Goal: Transaction & Acquisition: Download file/media

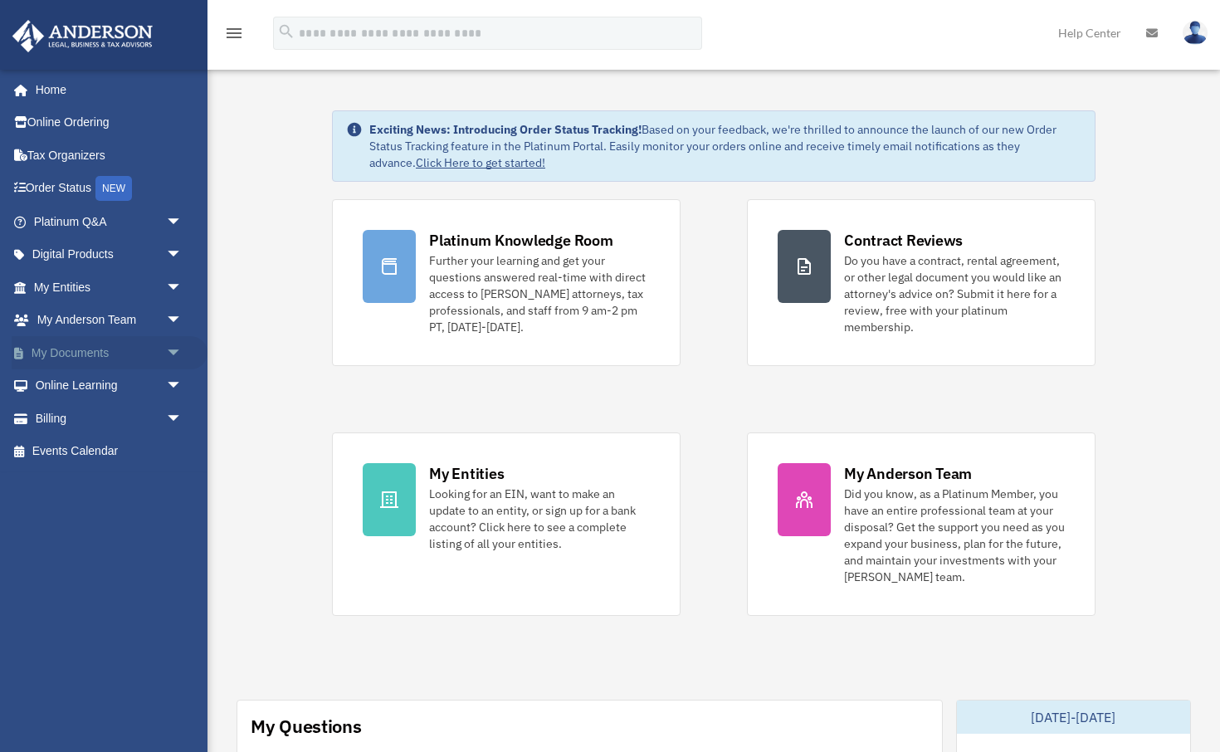
click at [174, 342] on span "arrow_drop_down" at bounding box center [182, 353] width 33 height 34
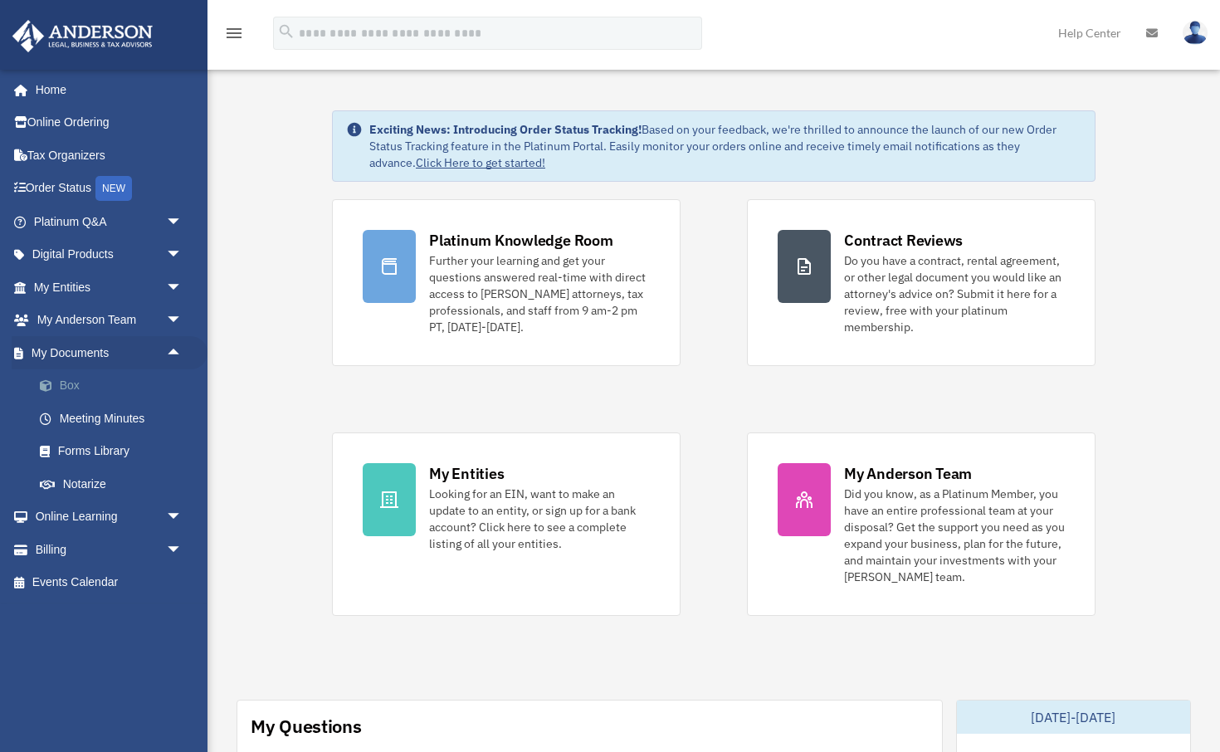
click at [73, 379] on link "Box" at bounding box center [115, 385] width 184 height 33
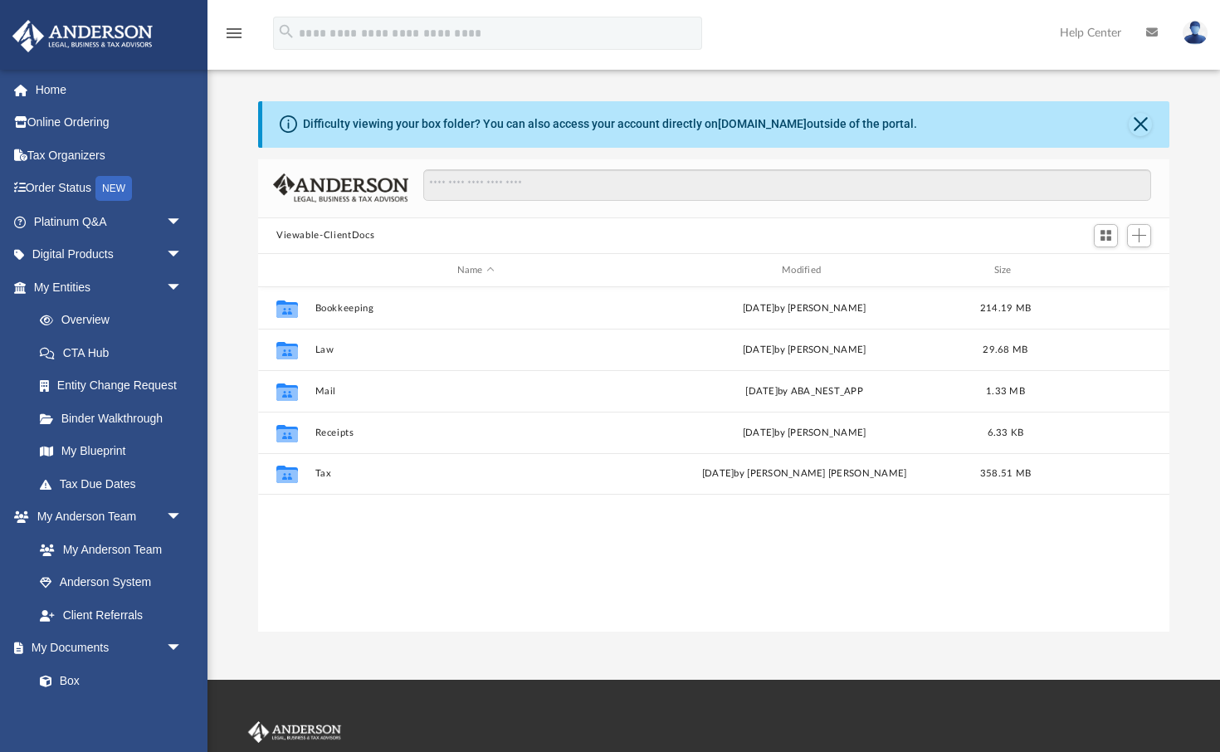
scroll to position [378, 912]
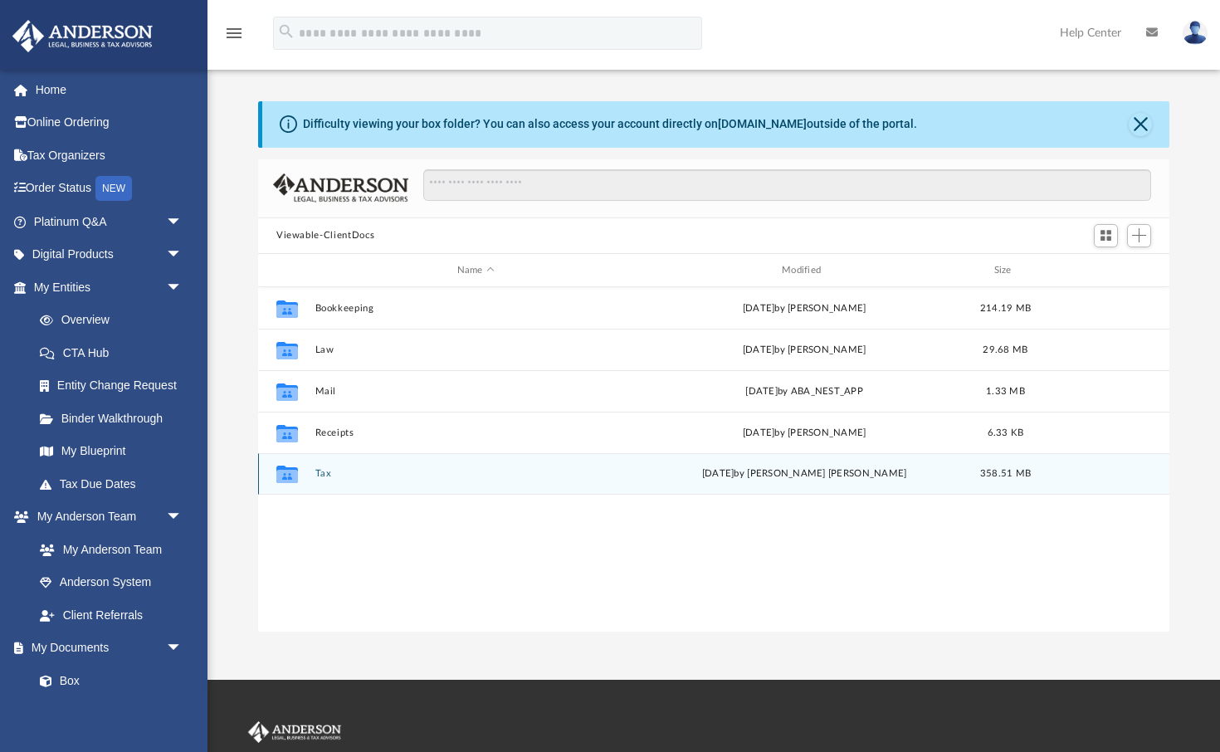
click at [329, 473] on button "Tax" at bounding box center [476, 474] width 321 height 11
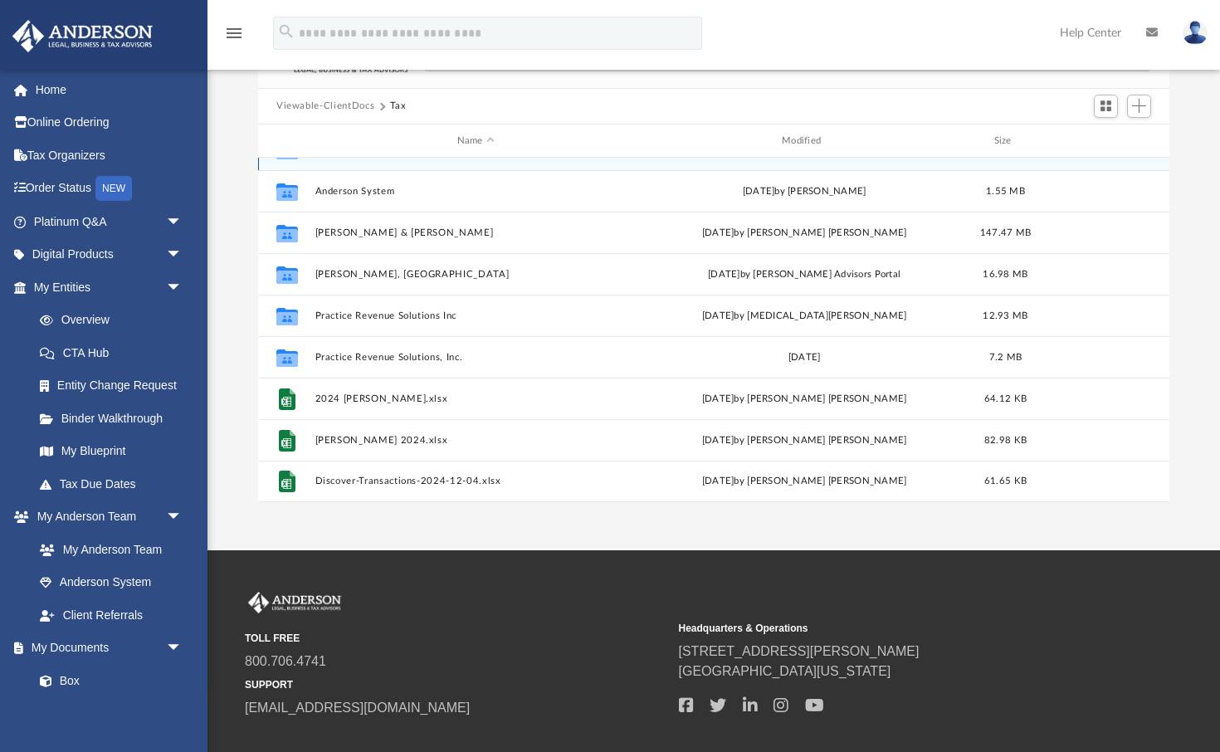
scroll to position [128, 0]
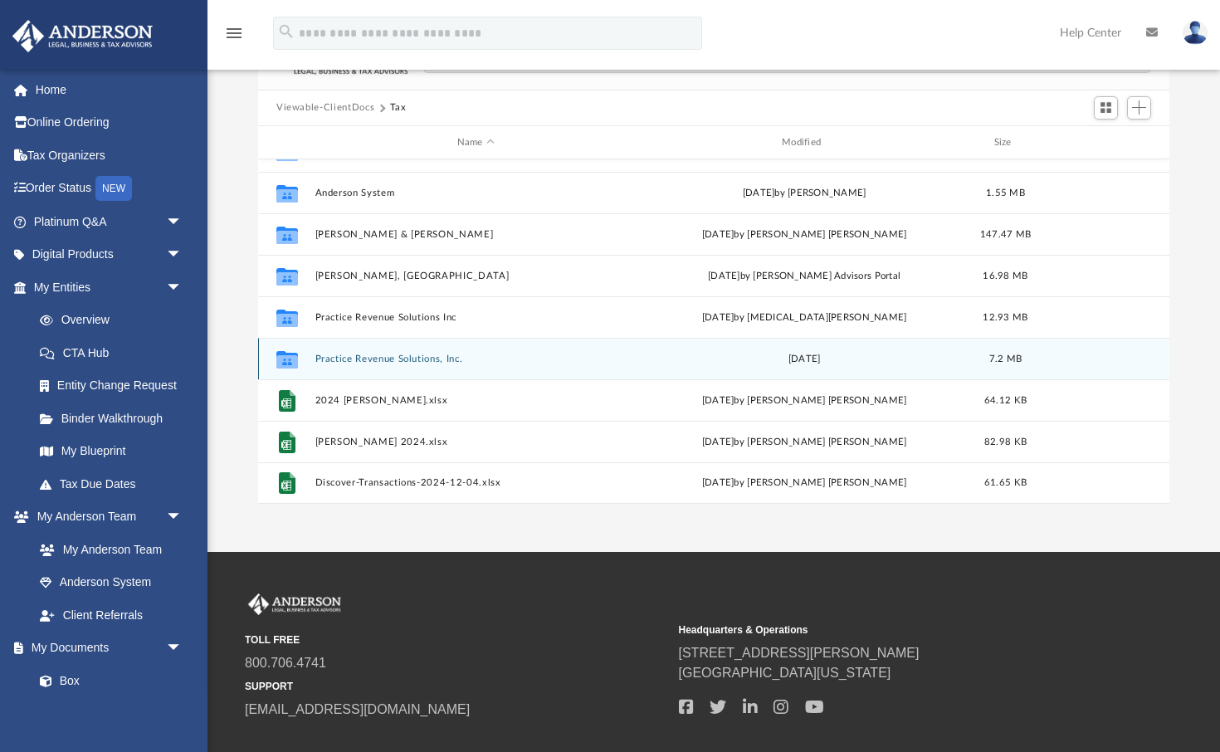
click at [392, 358] on button "Practice Revenue Solutions, Inc." at bounding box center [476, 359] width 321 height 11
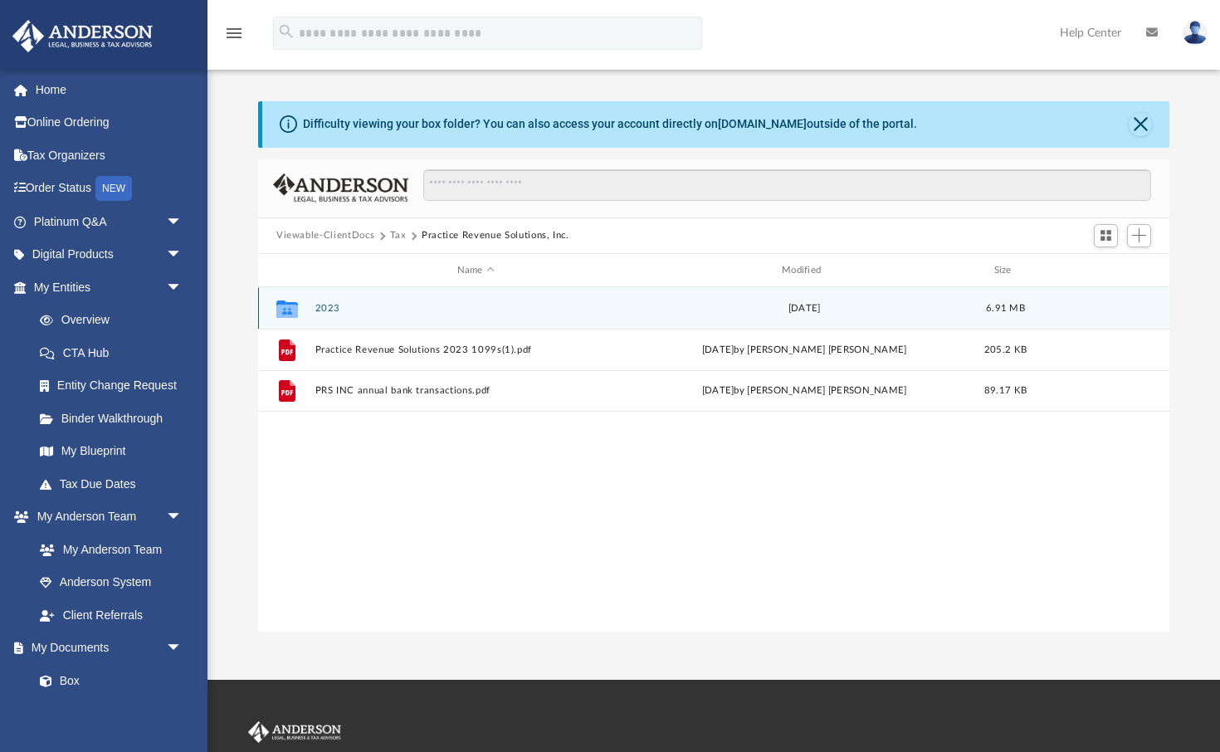
scroll to position [0, 0]
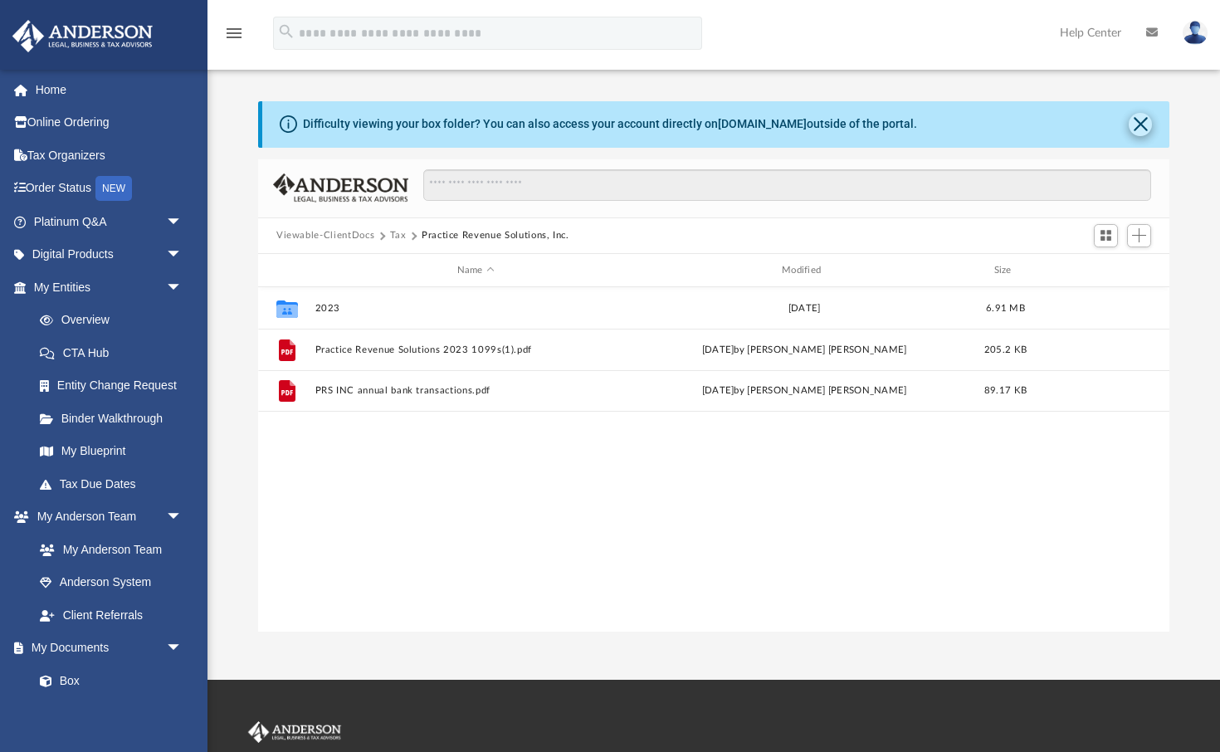
click at [1139, 123] on button "Close" at bounding box center [1140, 124] width 23 height 23
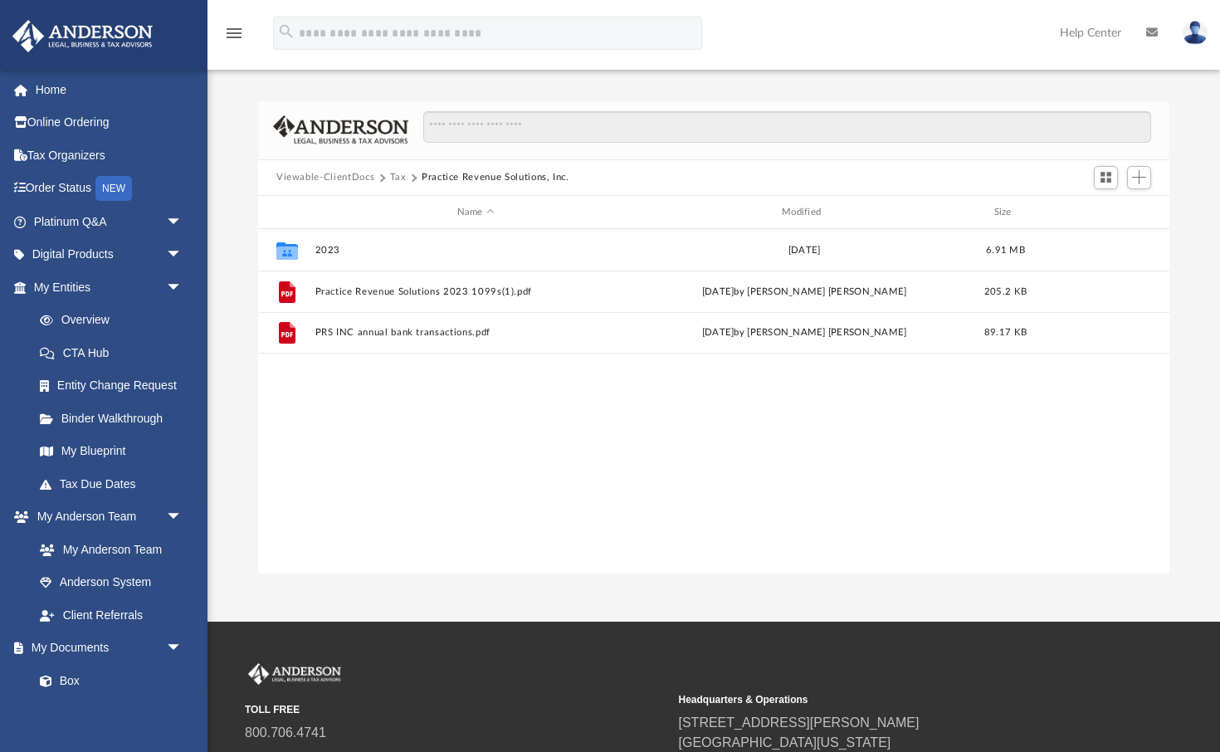
click at [394, 174] on button "Tax" at bounding box center [398, 177] width 17 height 15
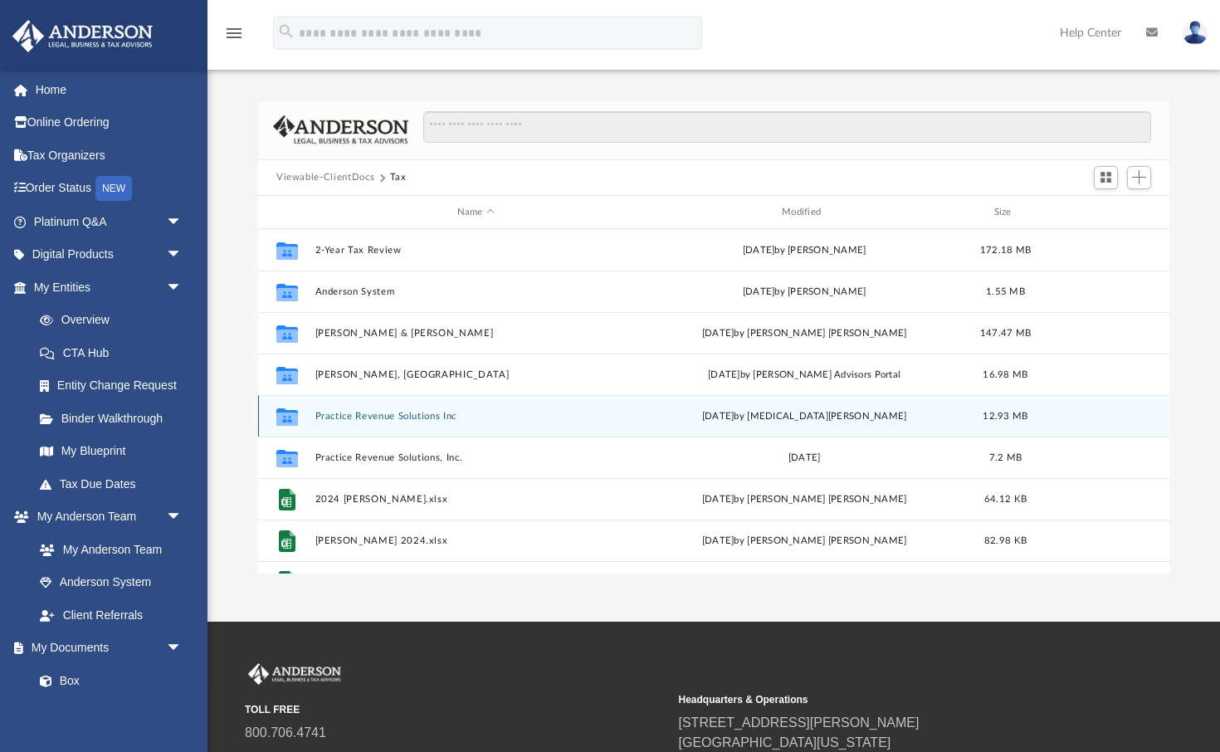
click at [372, 411] on button "Practice Revenue Solutions Inc" at bounding box center [476, 416] width 321 height 11
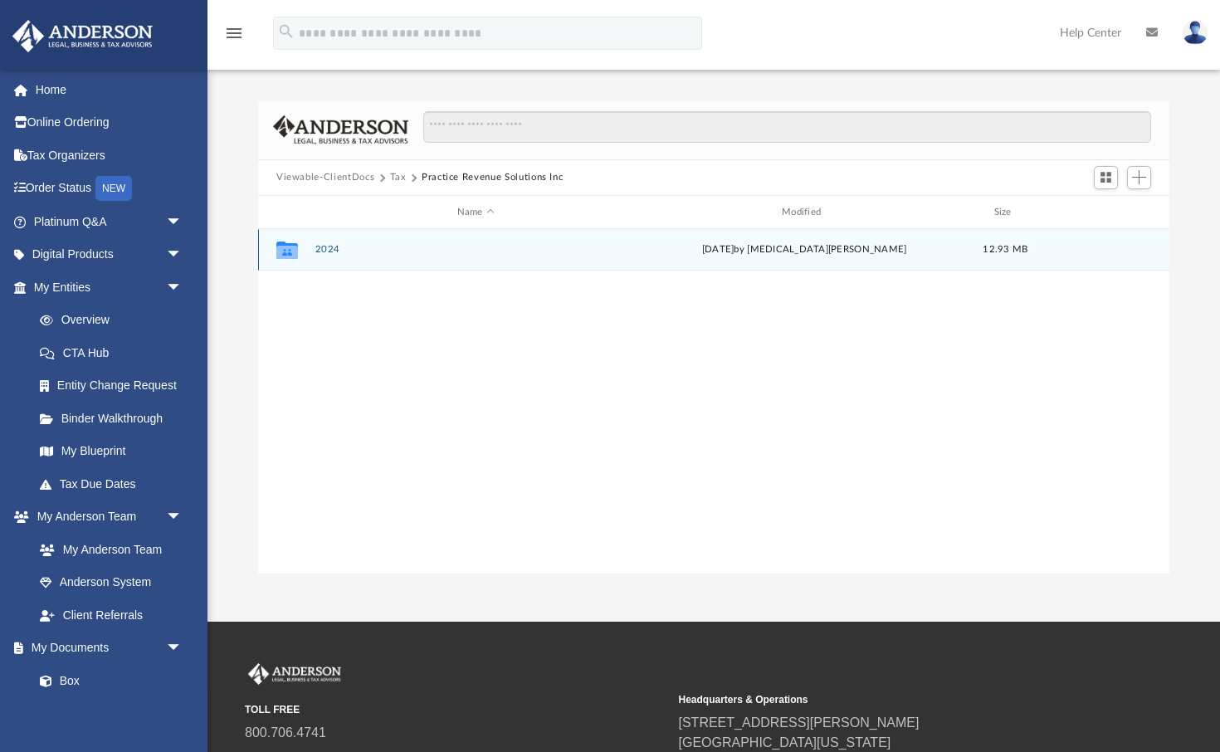
click at [323, 247] on button "2024" at bounding box center [476, 250] width 321 height 11
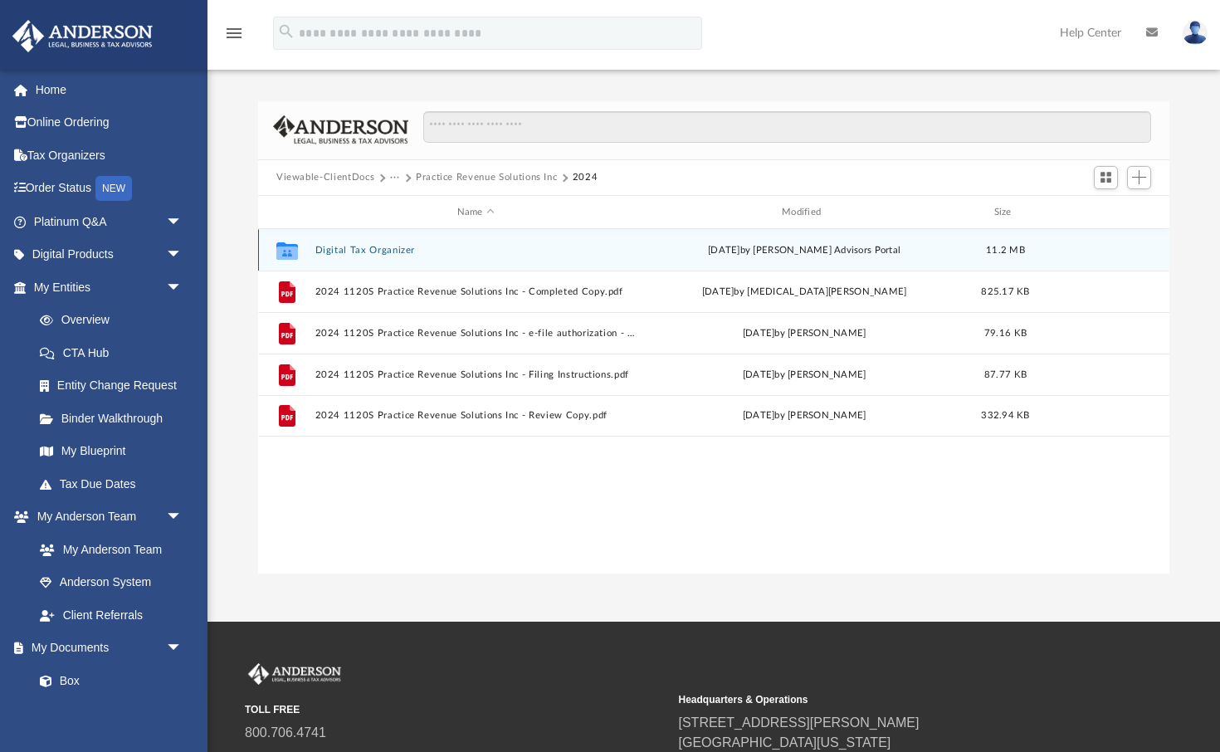
click at [350, 247] on button "Digital Tax Organizer" at bounding box center [476, 250] width 321 height 11
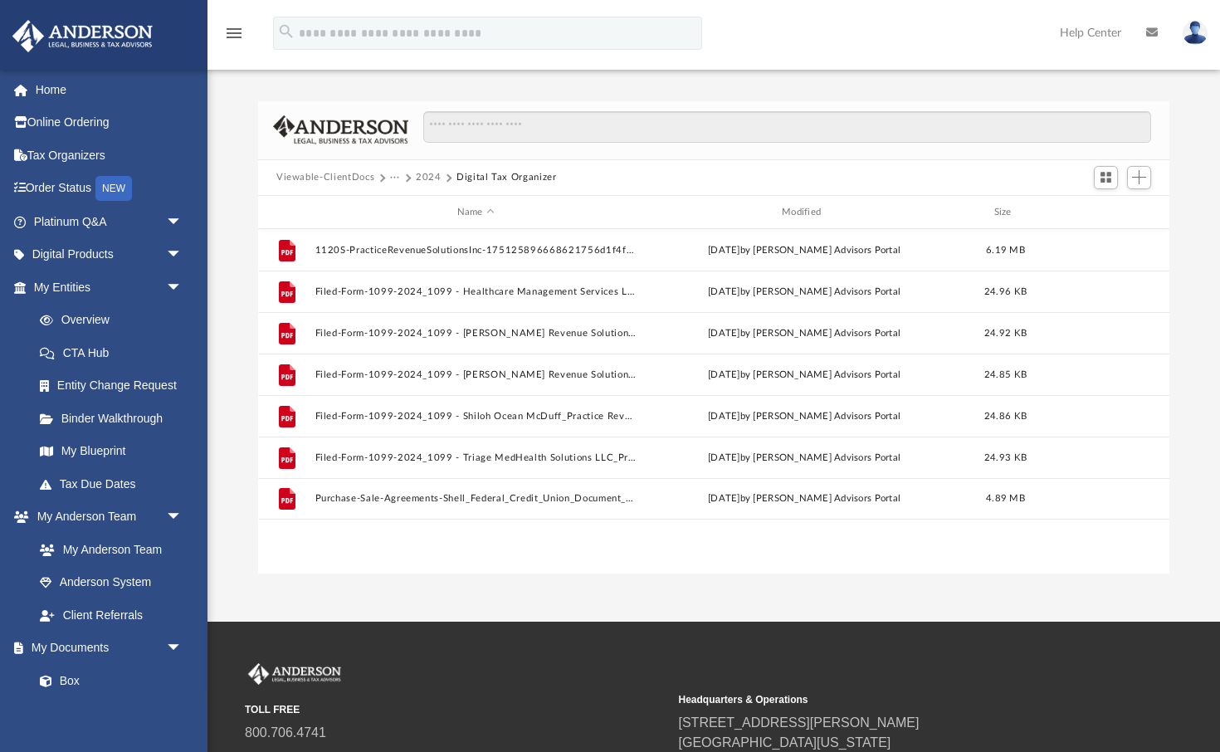
click at [421, 174] on button "2024" at bounding box center [429, 177] width 26 height 15
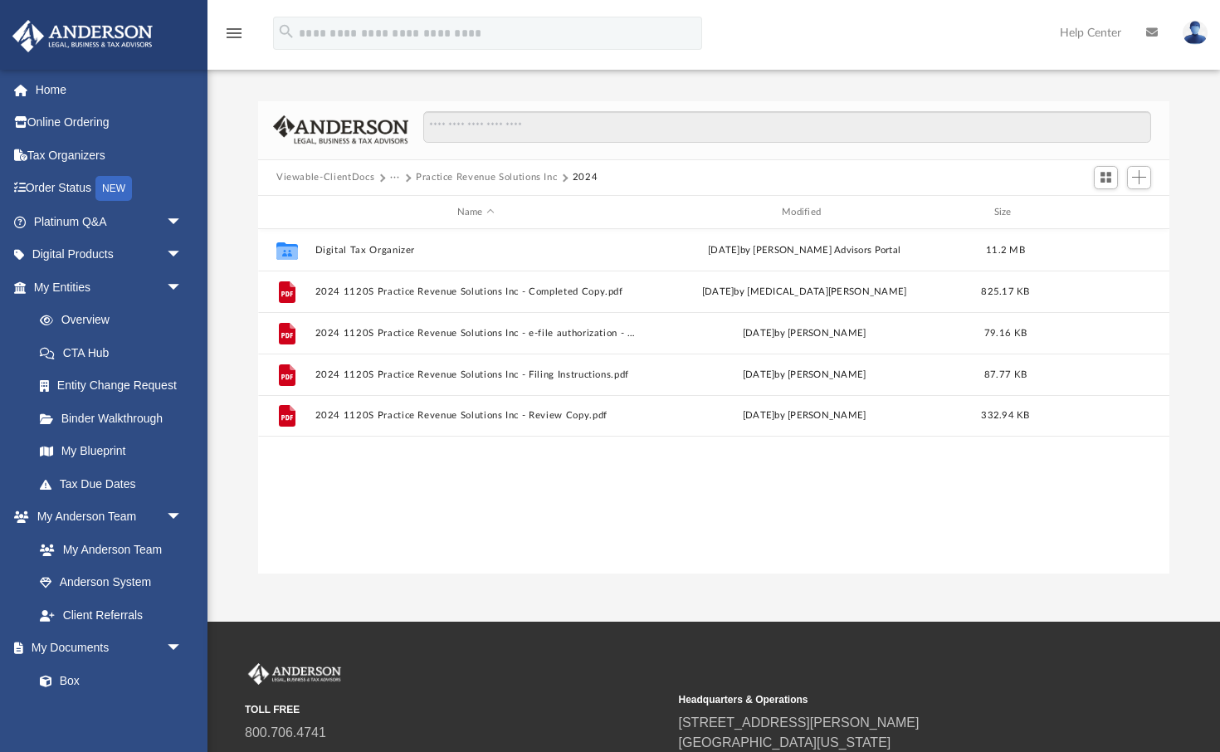
click at [433, 176] on button "Practice Revenue Solutions Inc" at bounding box center [487, 177] width 142 height 15
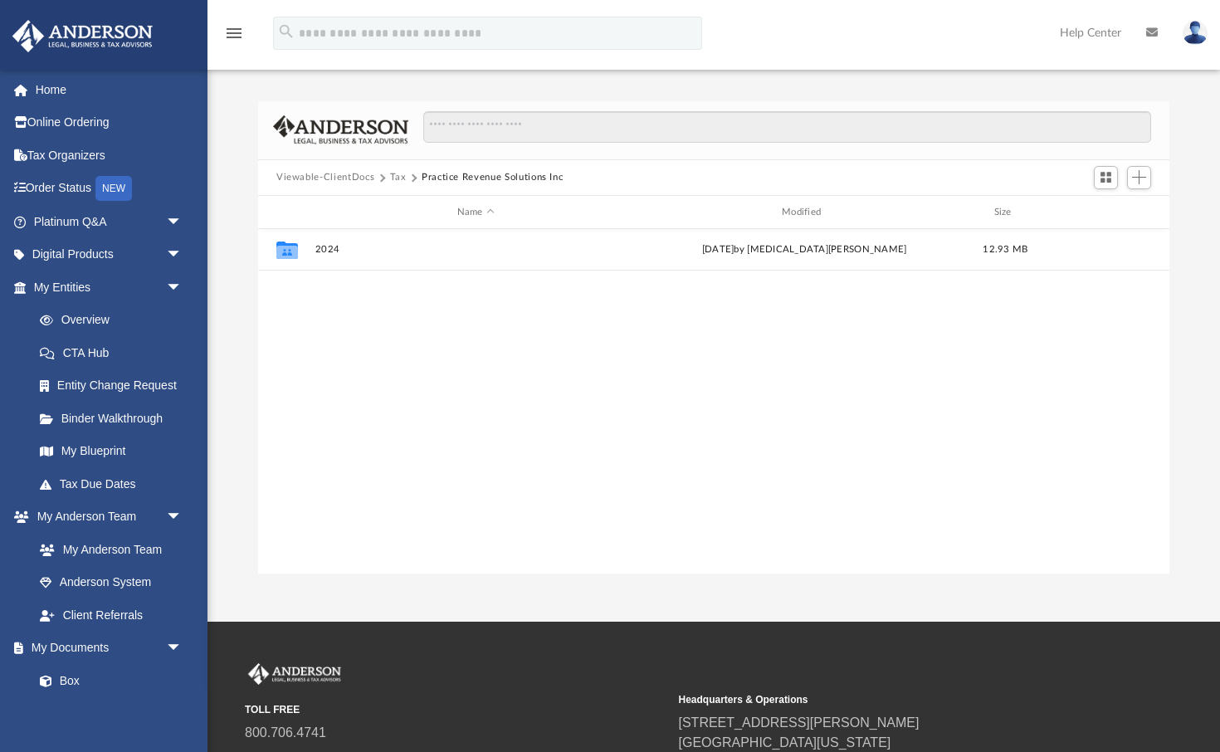
click at [395, 176] on button "Tax" at bounding box center [398, 177] width 17 height 15
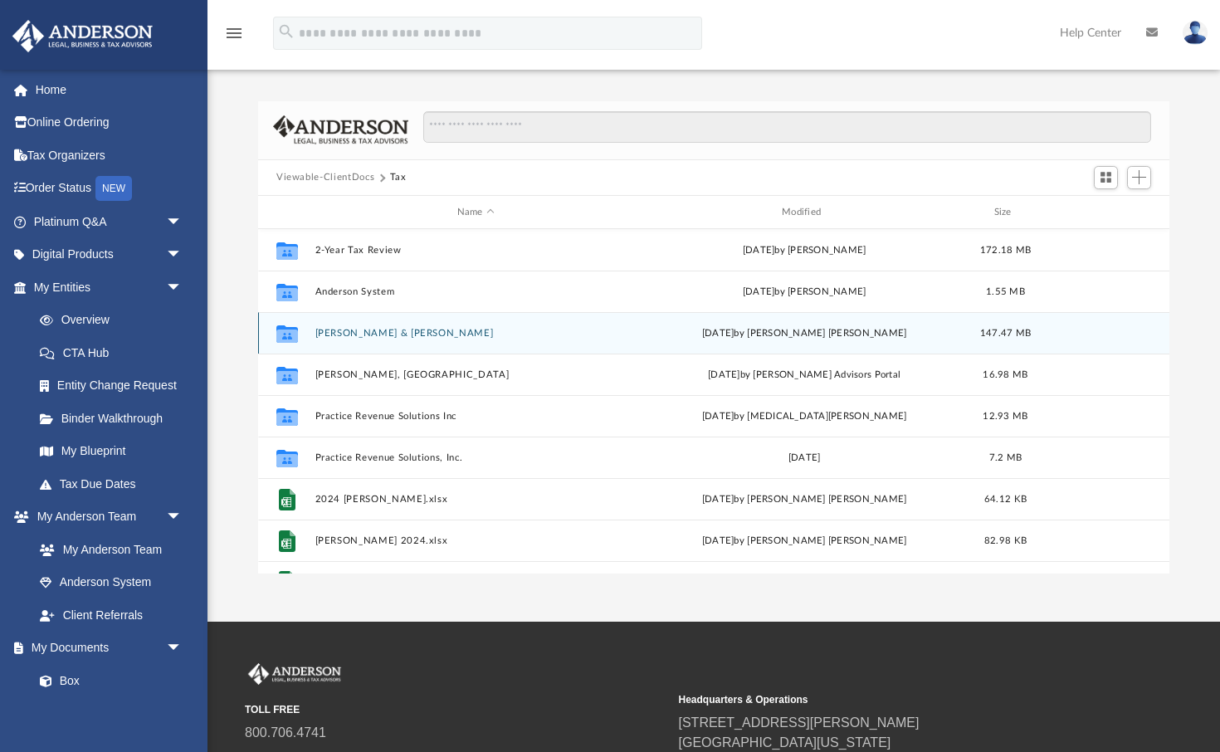
click at [366, 322] on div "Collaborated [PERSON_NAME] & [PERSON_NAME][DATE] by [PERSON_NAME] [PERSON_NAME]…" at bounding box center [714, 333] width 912 height 42
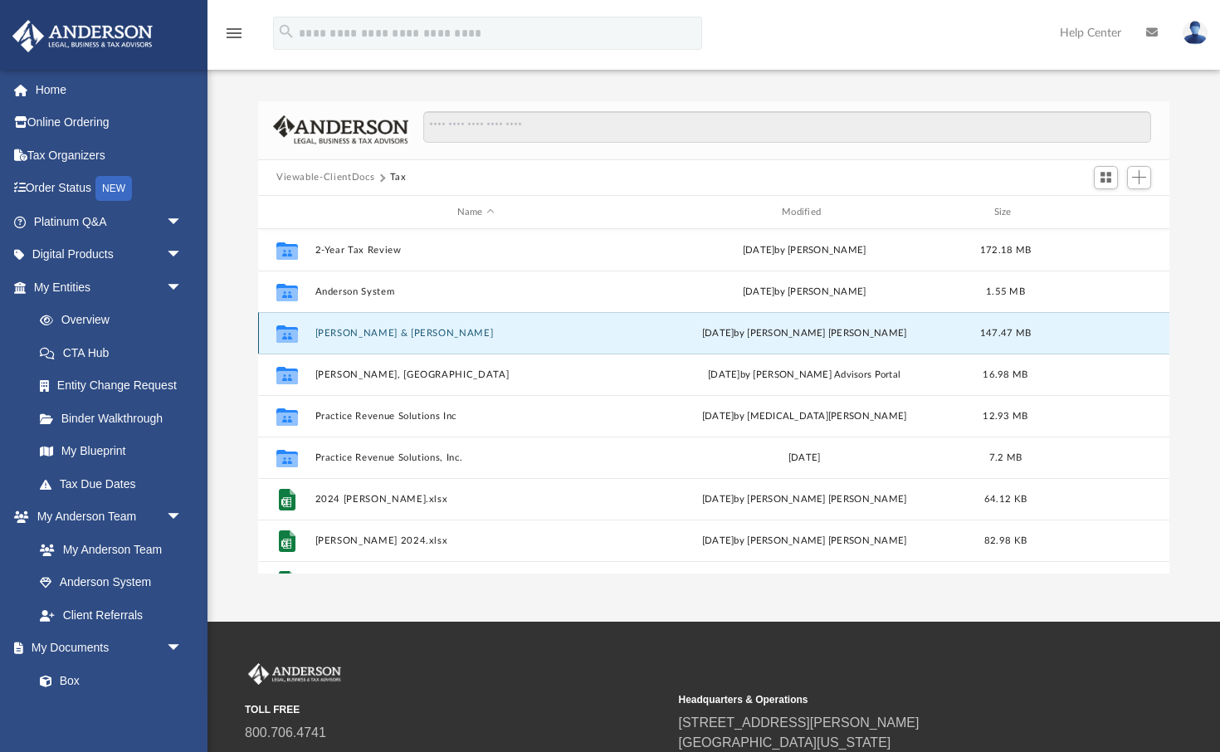
click at [355, 331] on button "[PERSON_NAME] & [PERSON_NAME]" at bounding box center [476, 333] width 321 height 11
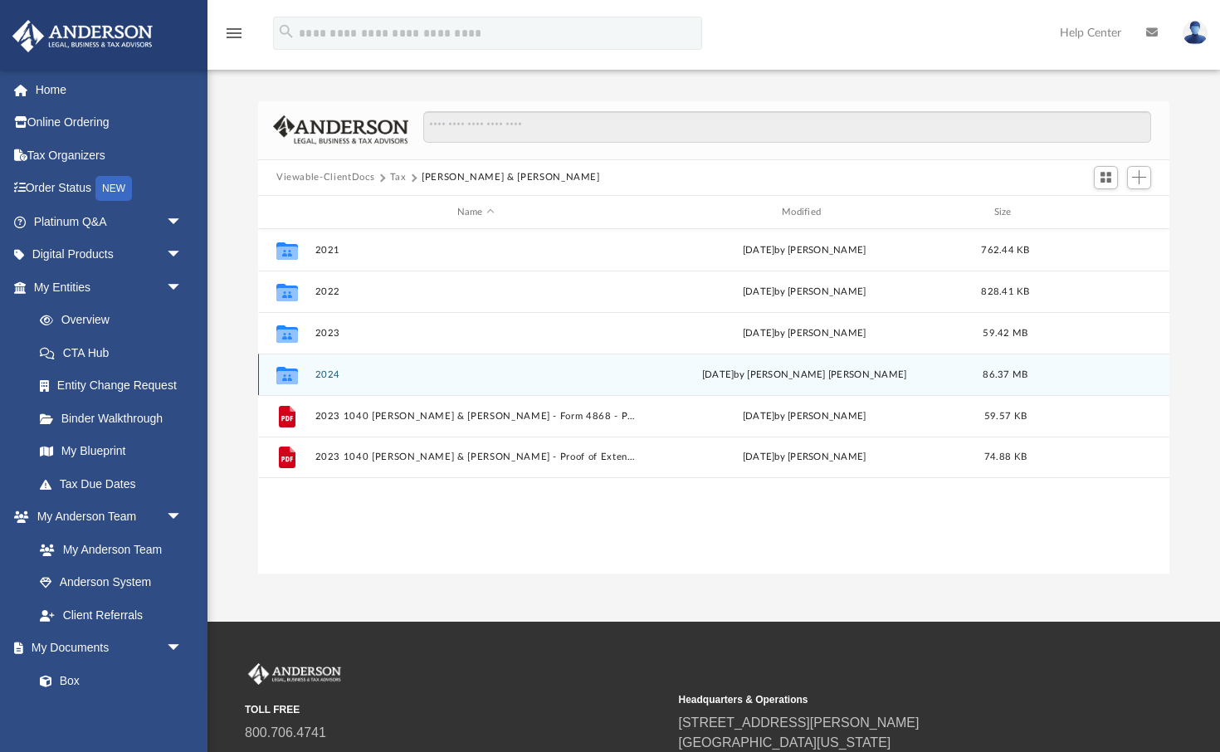
click at [334, 374] on button "2024" at bounding box center [476, 374] width 321 height 11
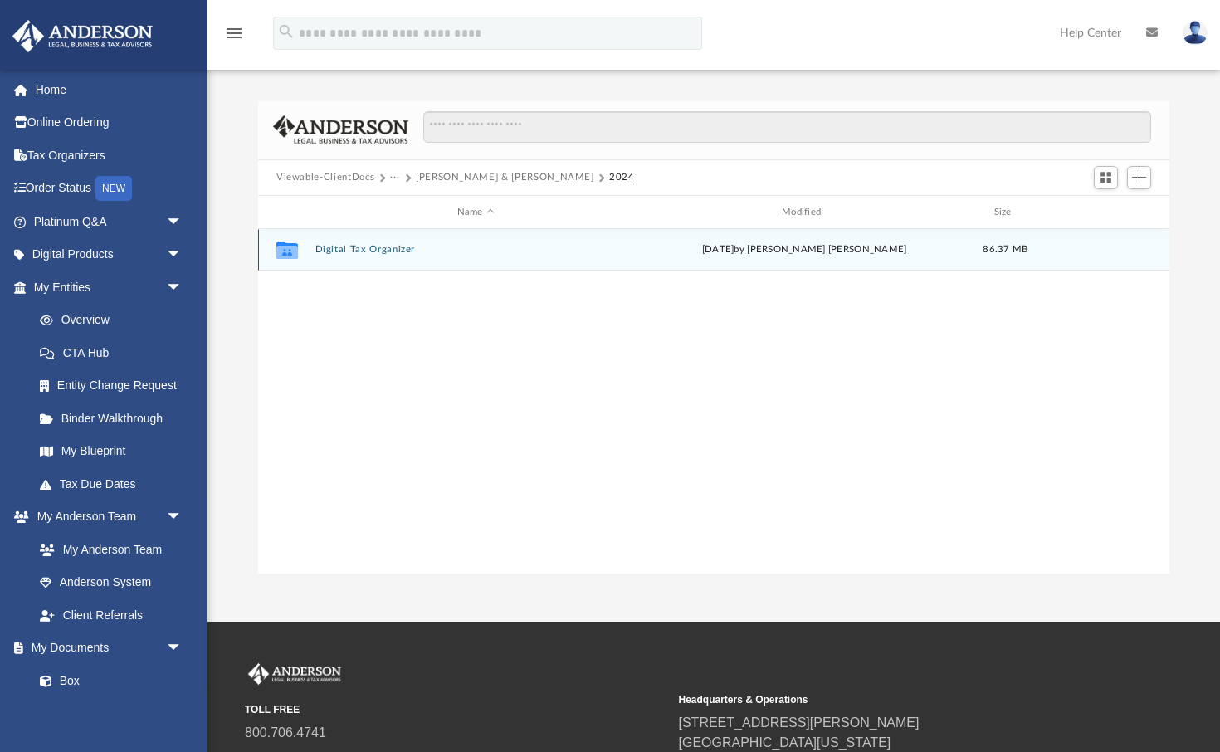
click at [371, 245] on button "Digital Tax Organizer" at bounding box center [476, 250] width 321 height 11
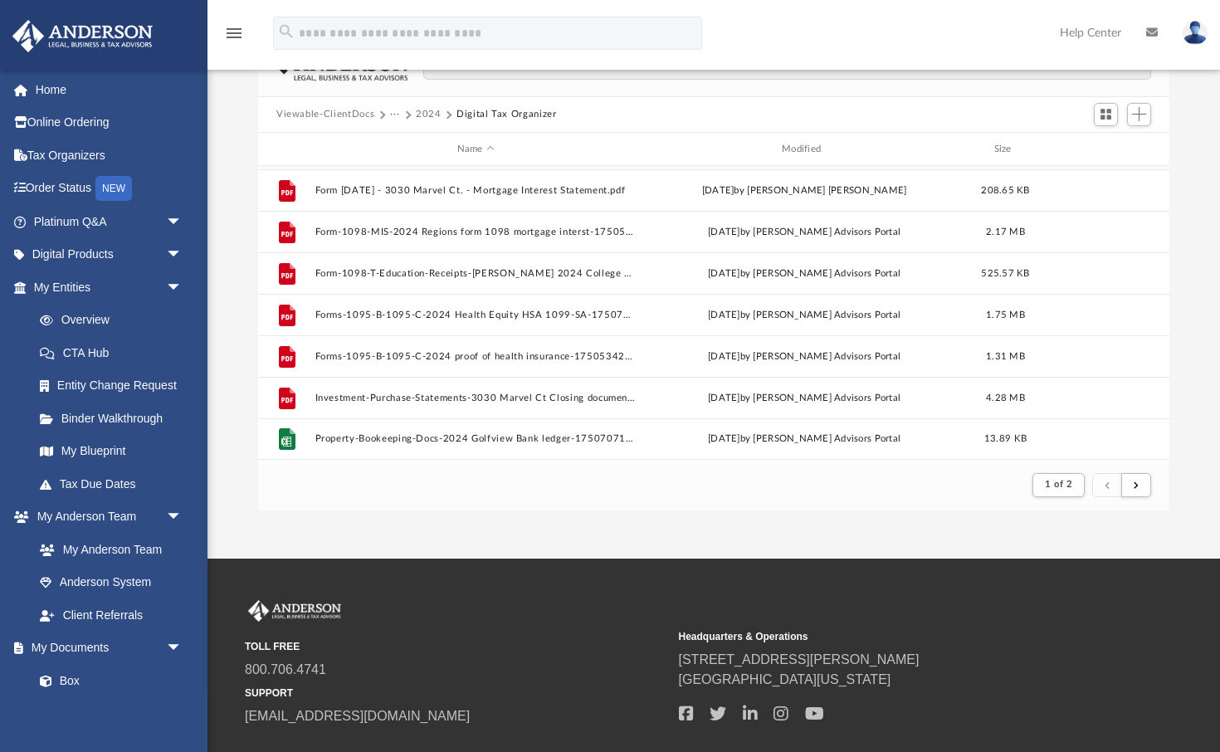
scroll to position [95, 0]
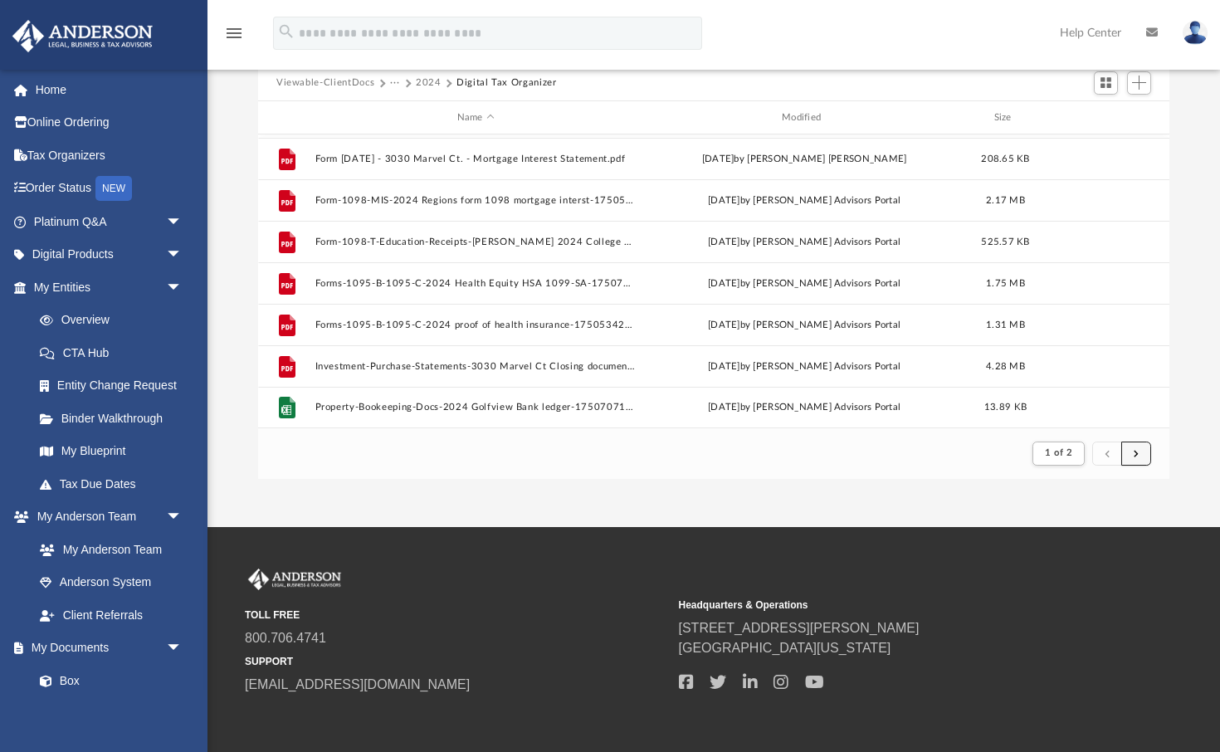
click at [1136, 453] on span "submit" at bounding box center [1136, 452] width 5 height 9
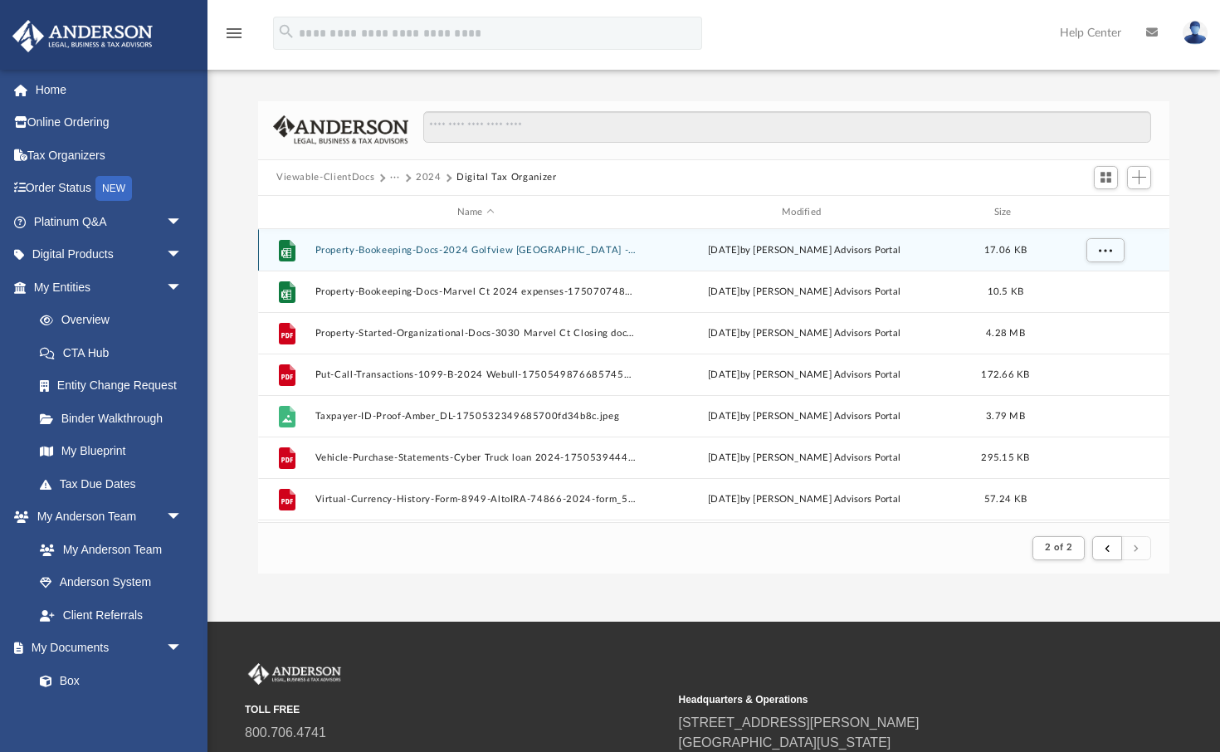
scroll to position [0, 0]
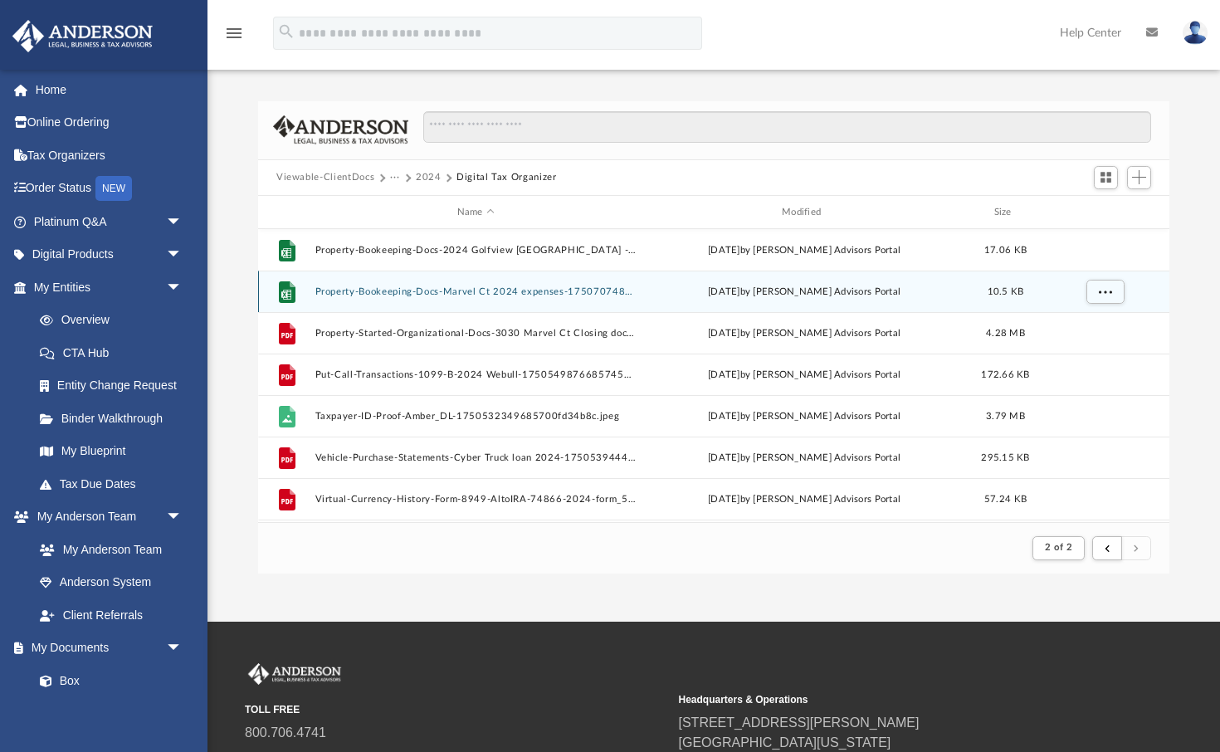
click at [459, 291] on button "Property-Bookeeping-Docs-Marvel Ct 2024 expenses-17507074896859ad21ee894.xlsx" at bounding box center [476, 291] width 321 height 11
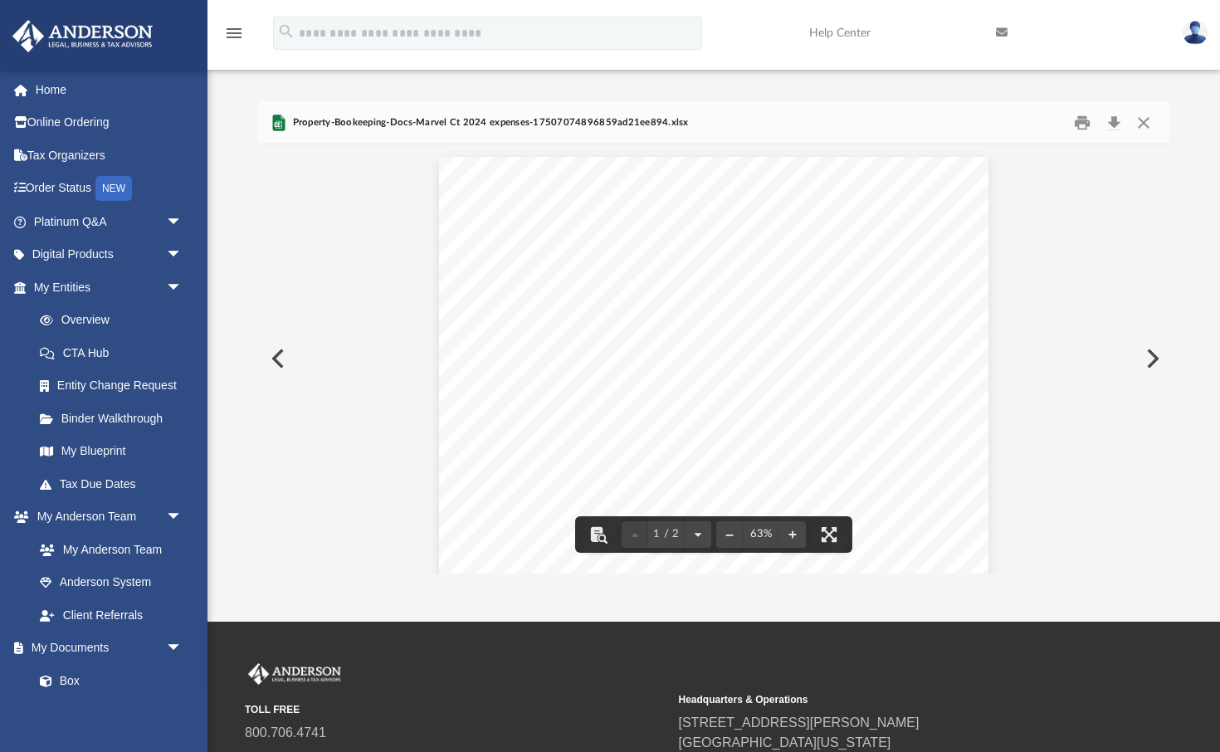
click at [1150, 361] on button "Preview" at bounding box center [1151, 358] width 37 height 46
click at [282, 357] on button "Preview" at bounding box center [276, 358] width 37 height 46
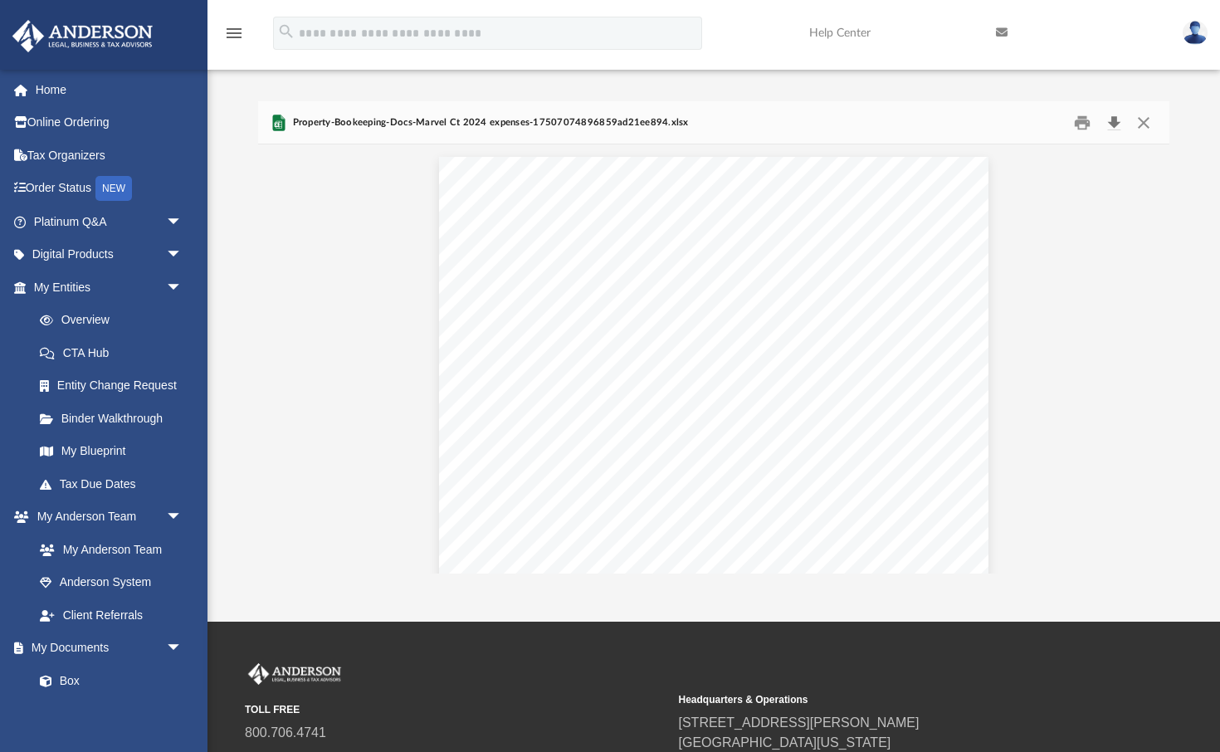
click at [1111, 118] on button "Download" at bounding box center [1114, 123] width 30 height 26
click at [1144, 119] on button "Close" at bounding box center [1144, 123] width 30 height 26
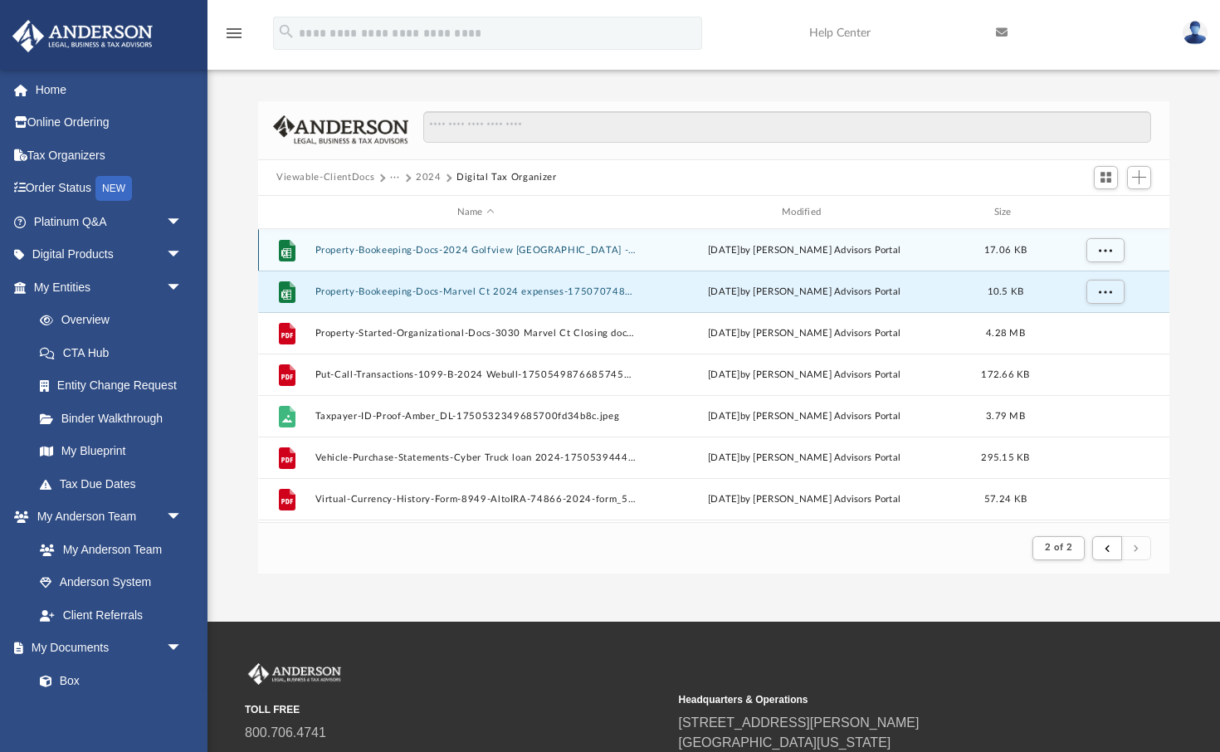
click at [535, 247] on button "Property-Bookeeping-Docs-2024 Golfview [GEOGRAPHIC_DATA] - Gulf SHores Final-17…" at bounding box center [476, 250] width 321 height 11
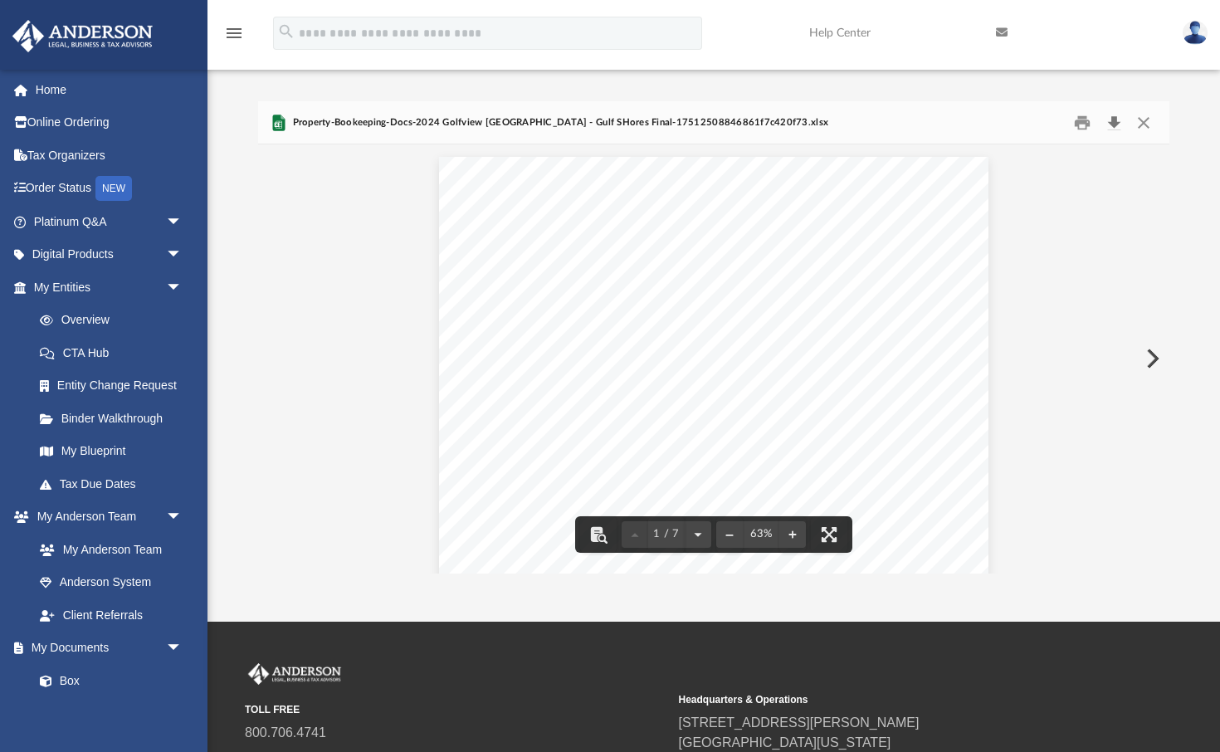
click at [1118, 119] on button "Download" at bounding box center [1114, 123] width 30 height 26
click at [1147, 115] on button "Close" at bounding box center [1144, 123] width 30 height 26
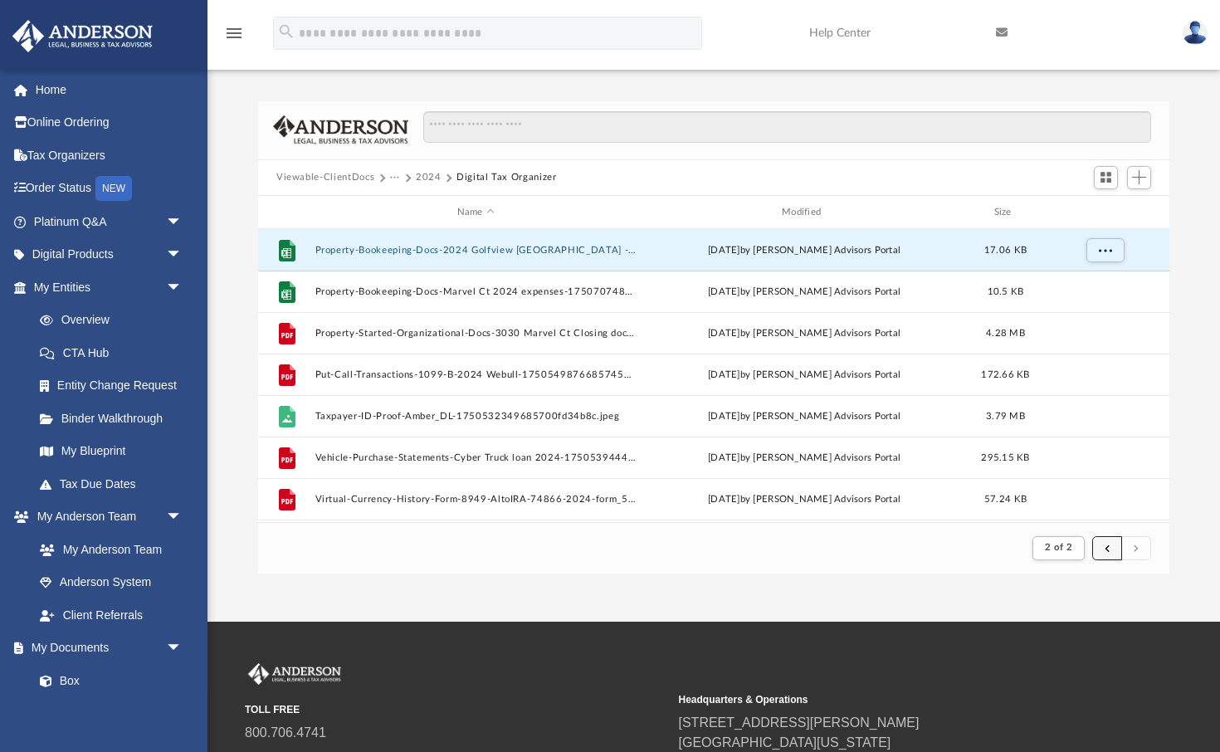
click at [1110, 545] on span "submit" at bounding box center [1107, 547] width 5 height 9
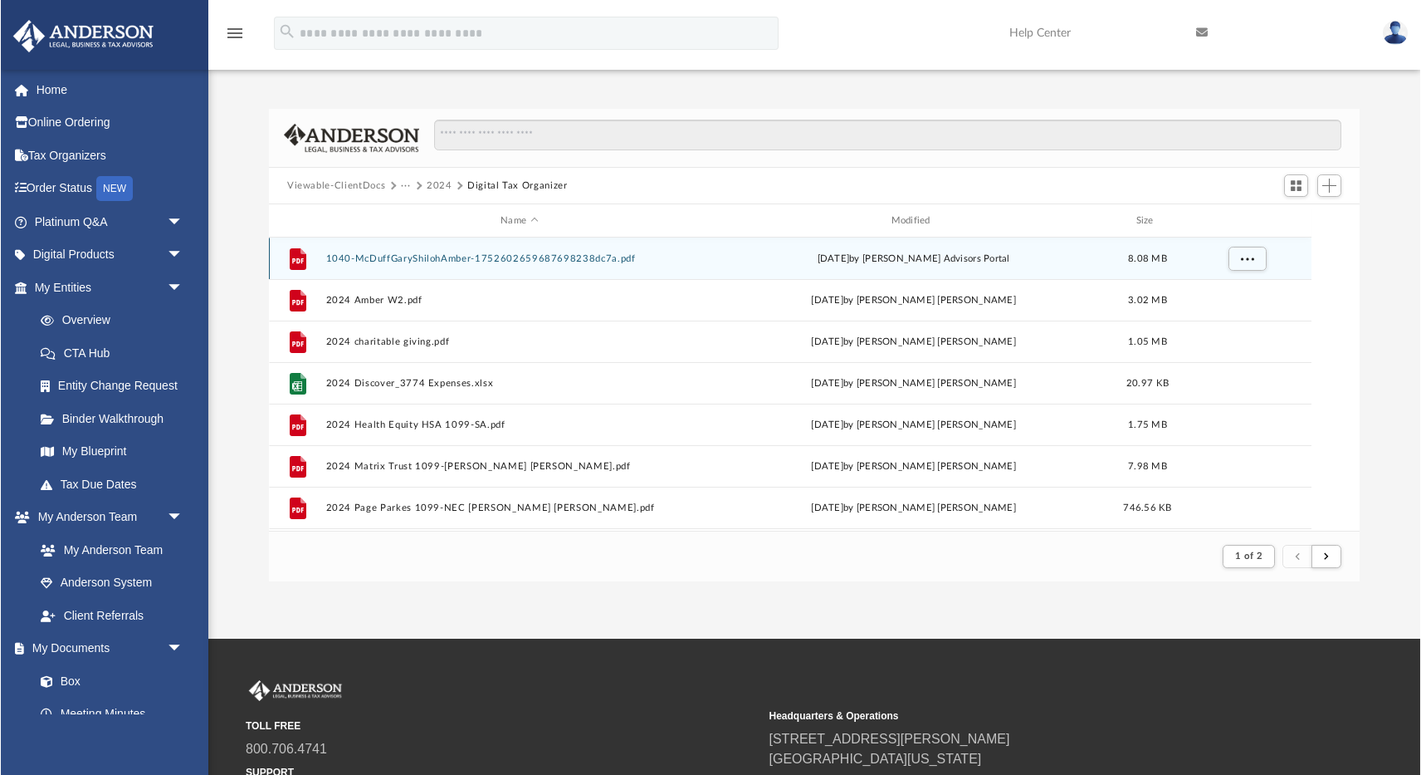
scroll to position [1, 1]
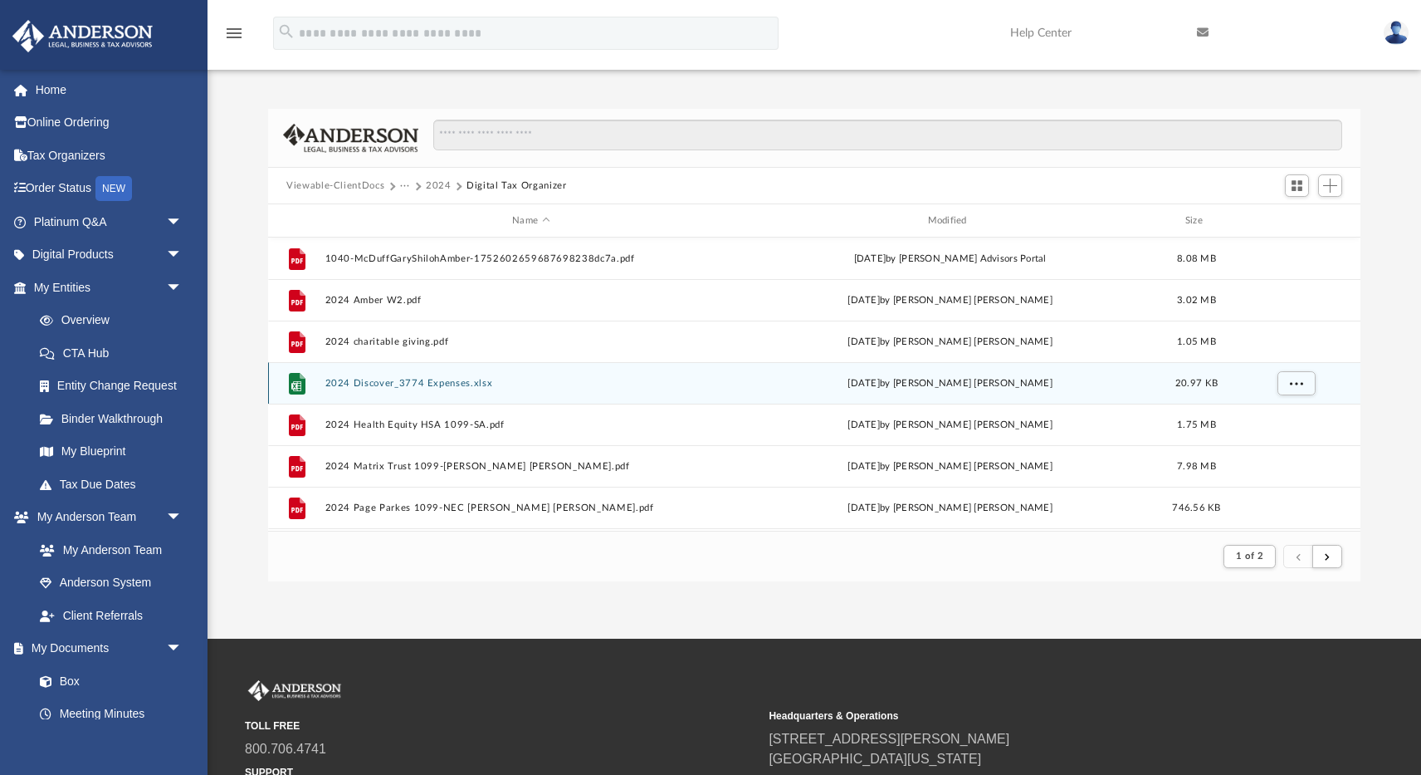
click at [418, 379] on button "2024 Discover_3774 Expenses.xlsx" at bounding box center [531, 383] width 412 height 11
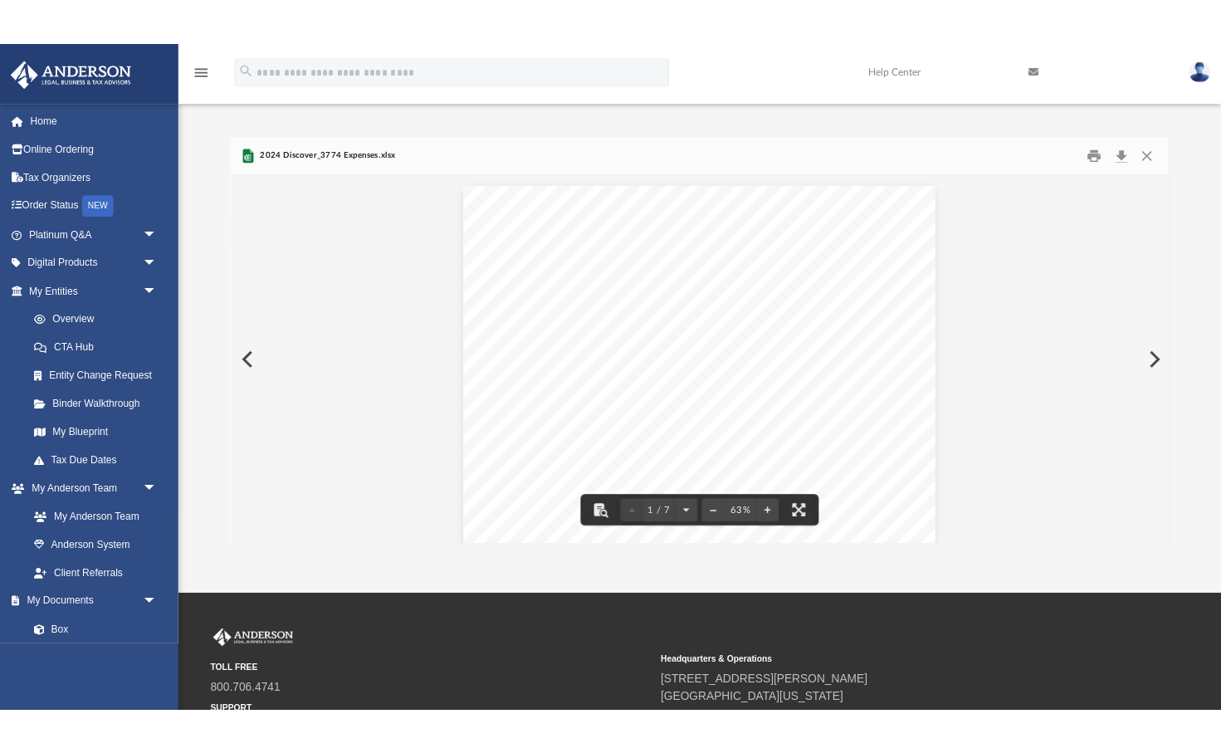
scroll to position [326, 912]
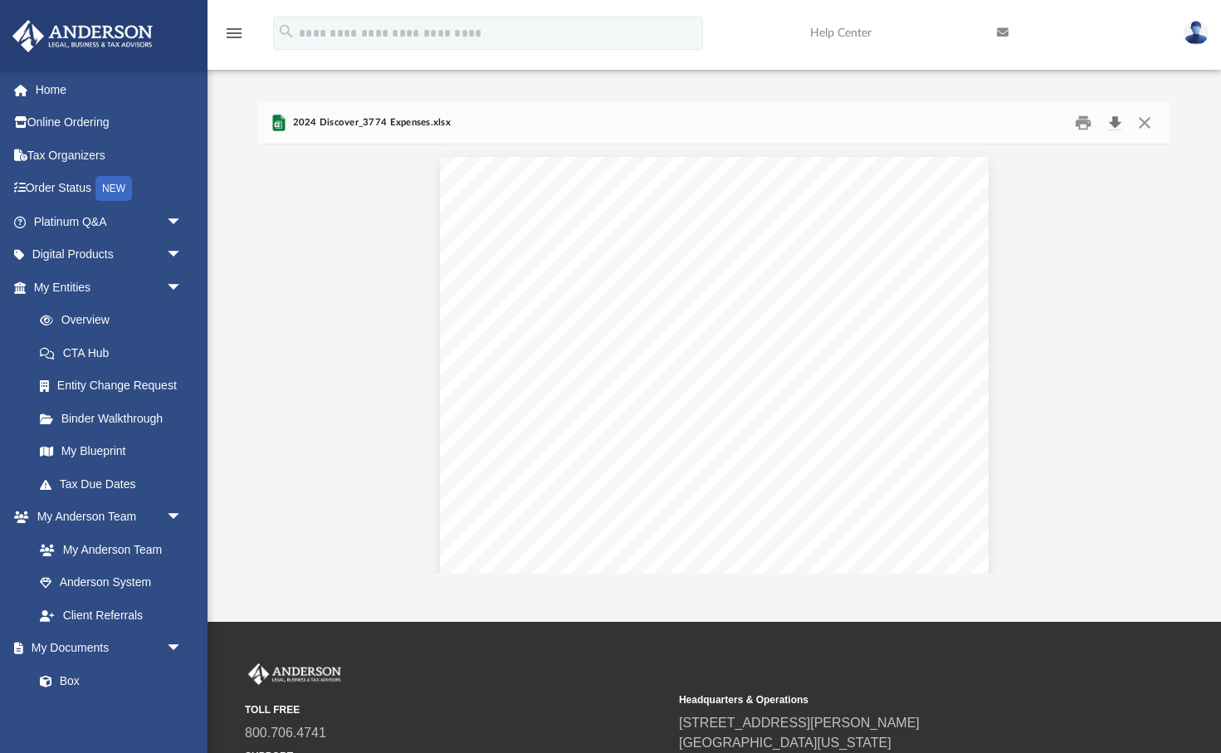
click at [1116, 119] on button "Download" at bounding box center [1115, 123] width 30 height 26
